Goal: Task Accomplishment & Management: Complete application form

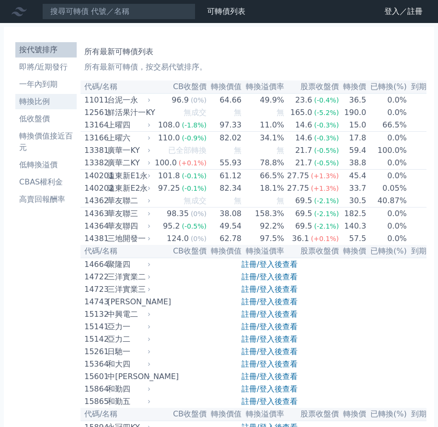
click at [46, 99] on li "轉換比例" at bounding box center [45, 102] width 61 height 12
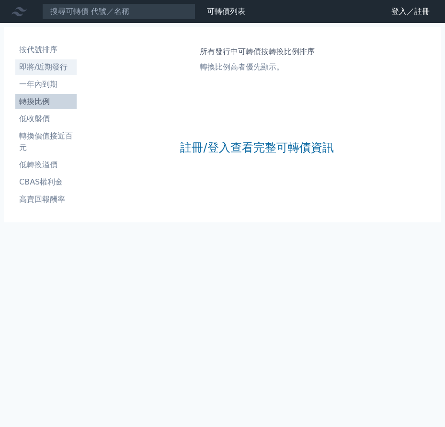
click at [38, 68] on li "即將/近期發行" at bounding box center [45, 67] width 61 height 12
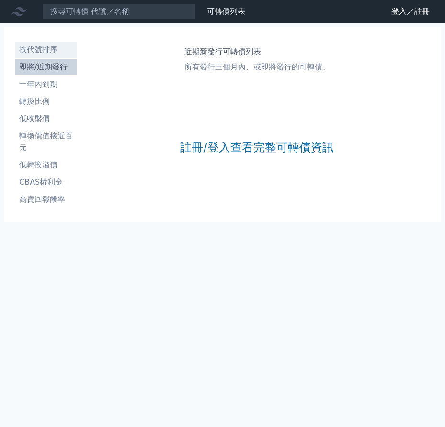
click at [44, 54] on li "按代號排序" at bounding box center [45, 50] width 61 height 12
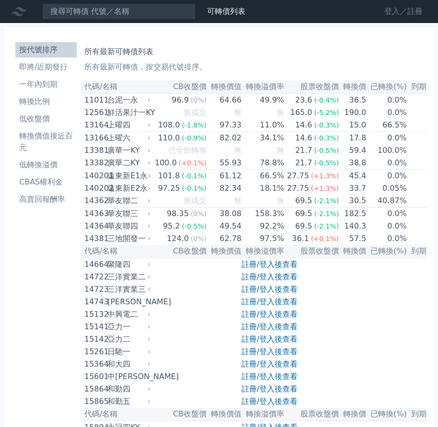
click at [402, 12] on link "登入／註冊" at bounding box center [404, 11] width 54 height 15
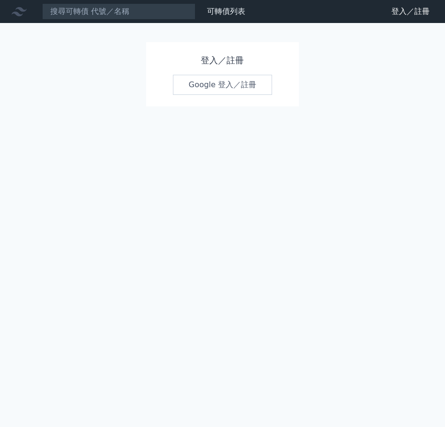
click at [259, 92] on link "Google 登入／註冊" at bounding box center [223, 85] width 100 height 20
